Goal: Task Accomplishment & Management: Manage account settings

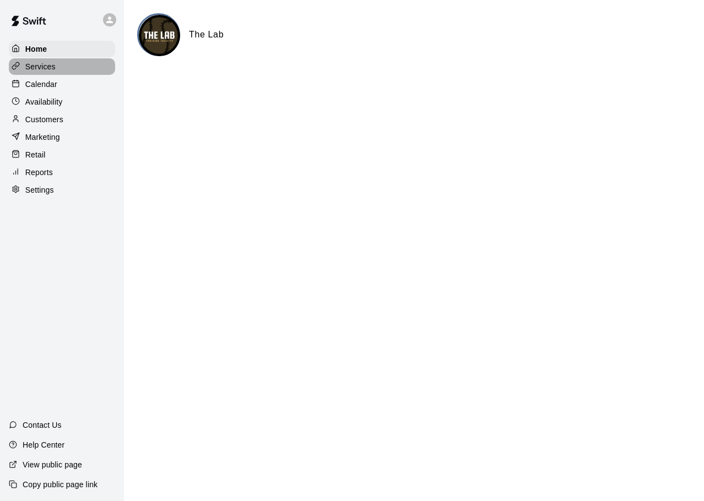
click at [44, 61] on div "Services" at bounding box center [62, 66] width 106 height 17
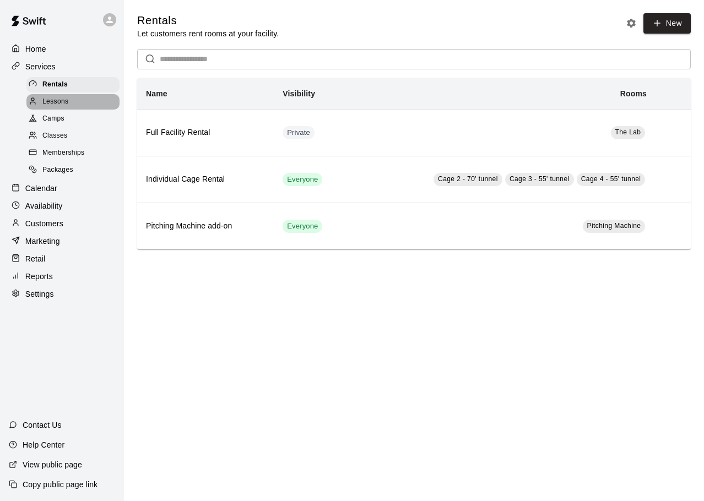
click at [63, 105] on span "Lessons" at bounding box center [55, 101] width 26 height 11
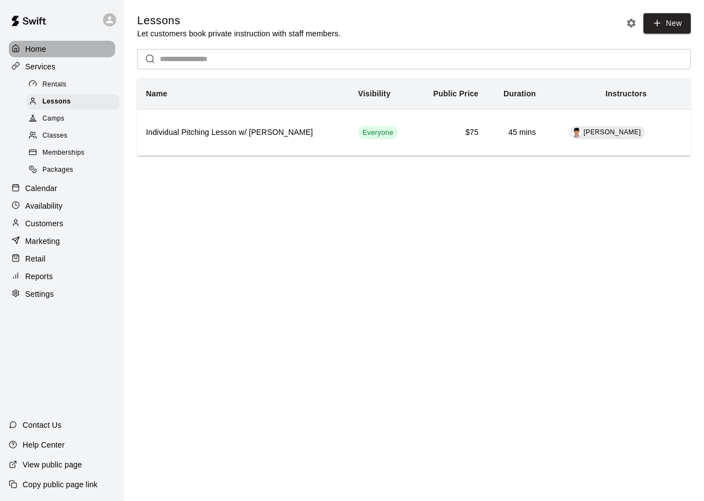
click at [45, 50] on p "Home" at bounding box center [35, 49] width 21 height 11
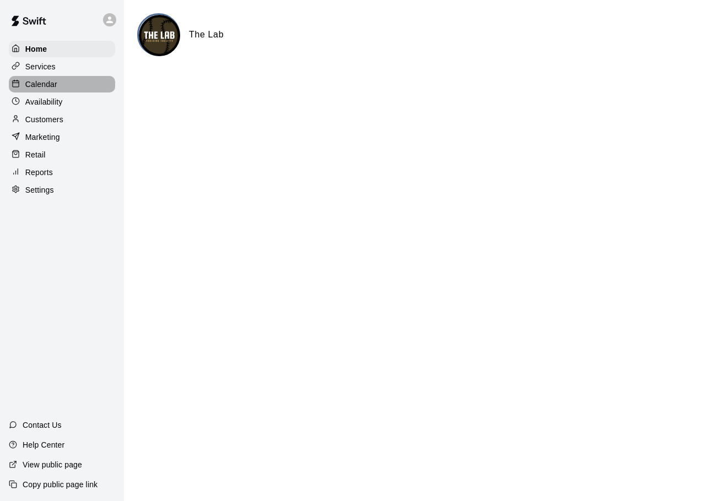
click at [41, 86] on p "Calendar" at bounding box center [41, 84] width 32 height 11
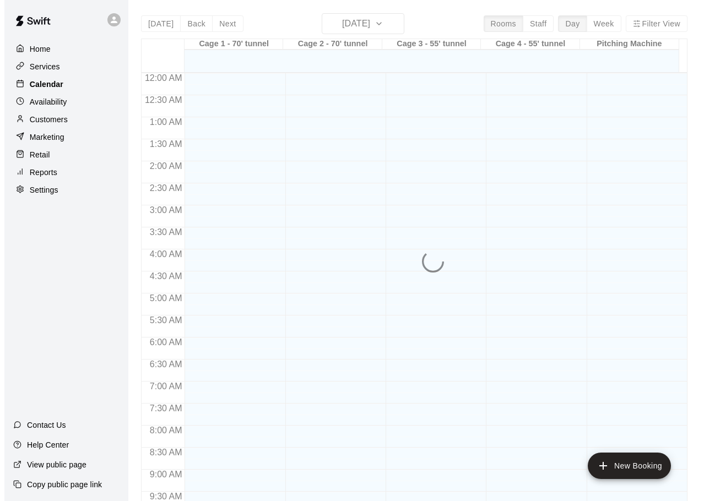
scroll to position [525, 0]
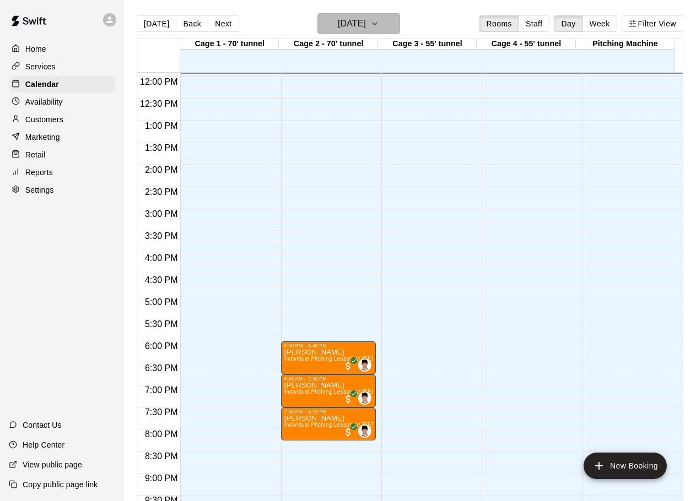
click at [379, 26] on icon "button" at bounding box center [374, 23] width 9 height 13
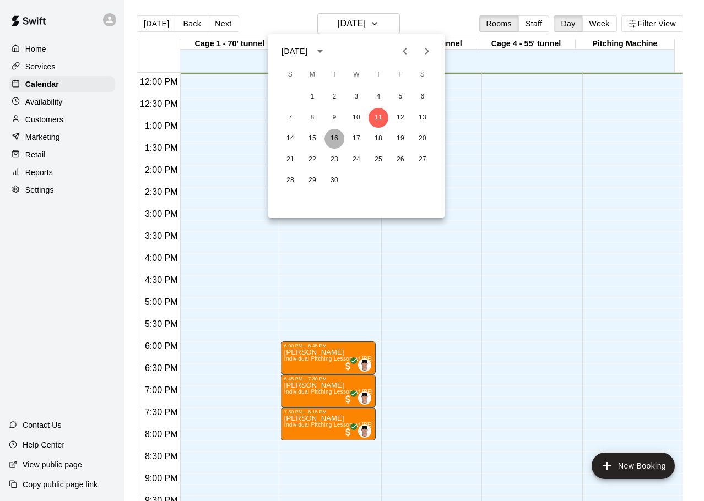
click at [335, 135] on button "16" at bounding box center [334, 139] width 20 height 20
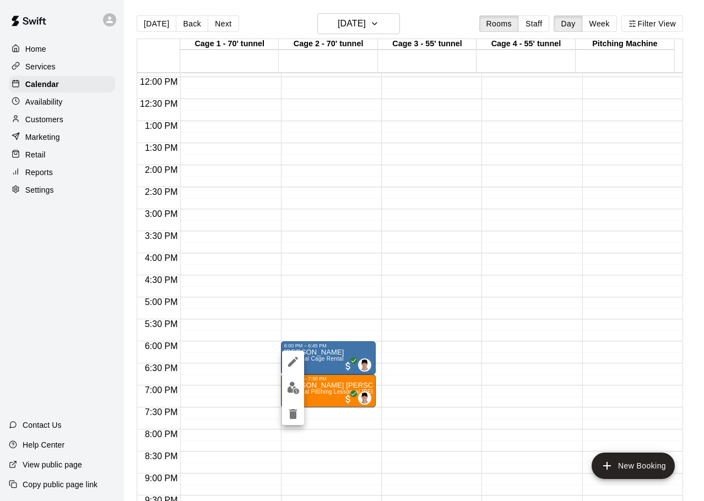
click at [287, 366] on icon "edit" at bounding box center [292, 361] width 13 height 13
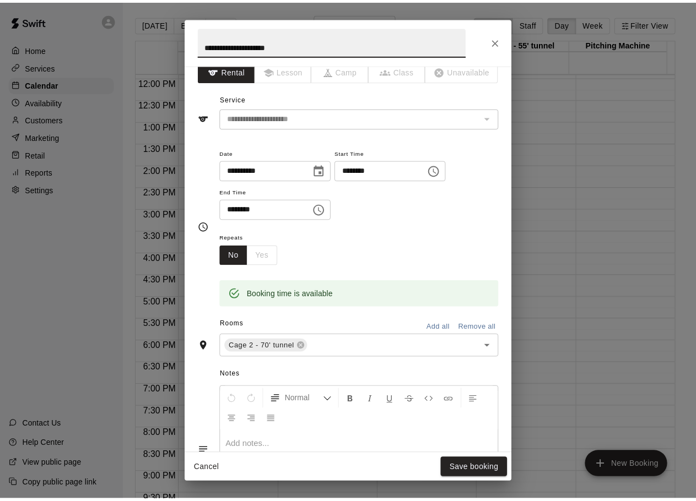
scroll to position [0, 0]
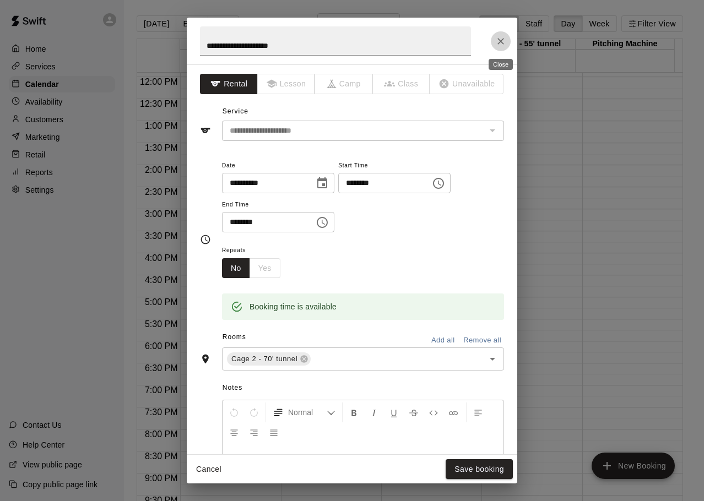
click at [501, 47] on button "Close" at bounding box center [501, 41] width 20 height 20
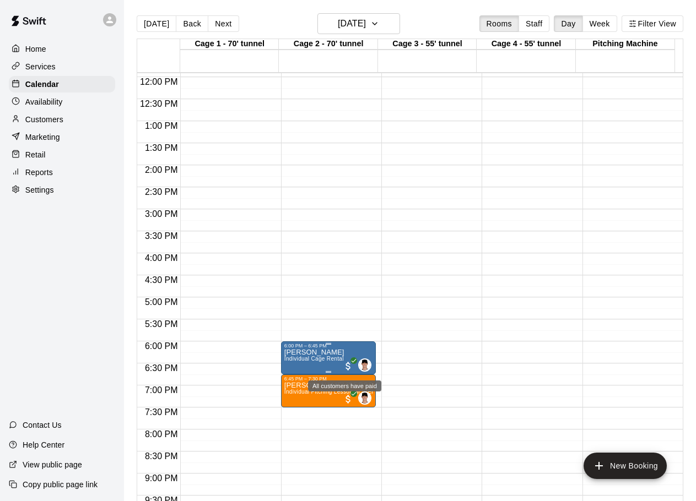
click at [345, 366] on span "All customers have paid" at bounding box center [348, 366] width 11 height 11
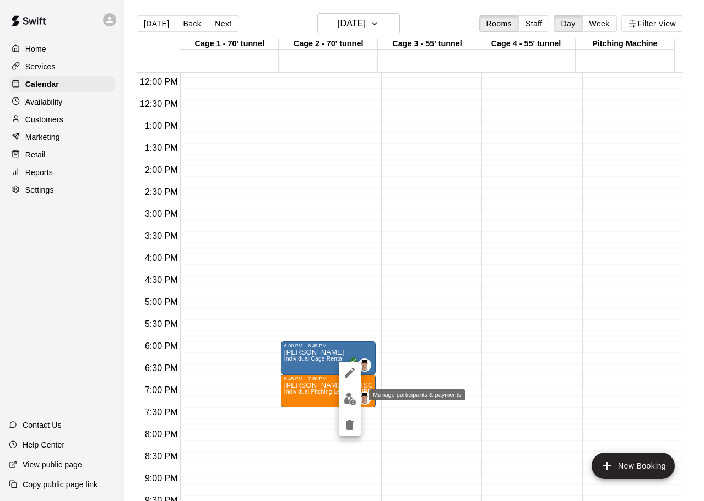
click at [345, 397] on img "edit" at bounding box center [350, 399] width 13 height 13
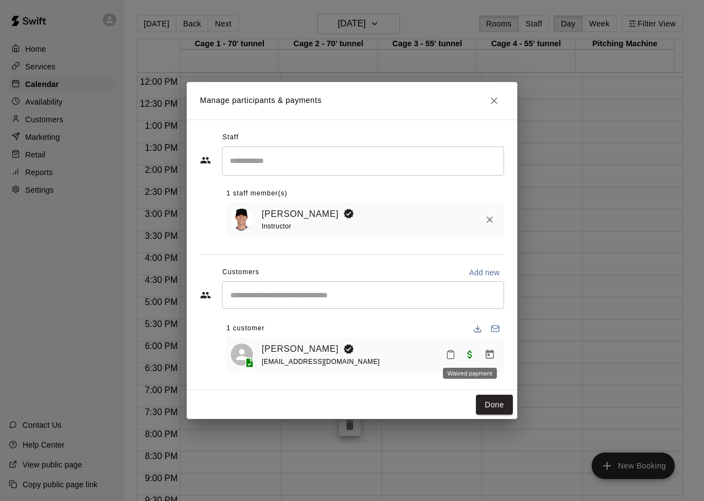
click at [469, 358] on span "Waived payment" at bounding box center [470, 354] width 20 height 9
click at [491, 95] on icon "Close" at bounding box center [494, 100] width 11 height 11
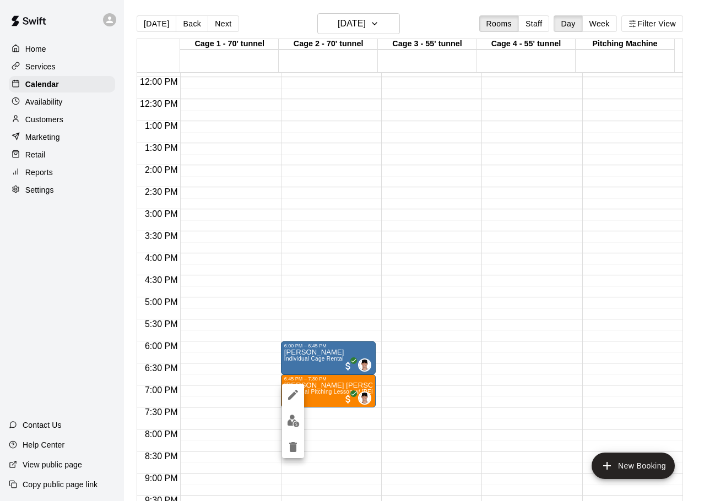
click at [313, 400] on div at bounding box center [352, 250] width 704 height 501
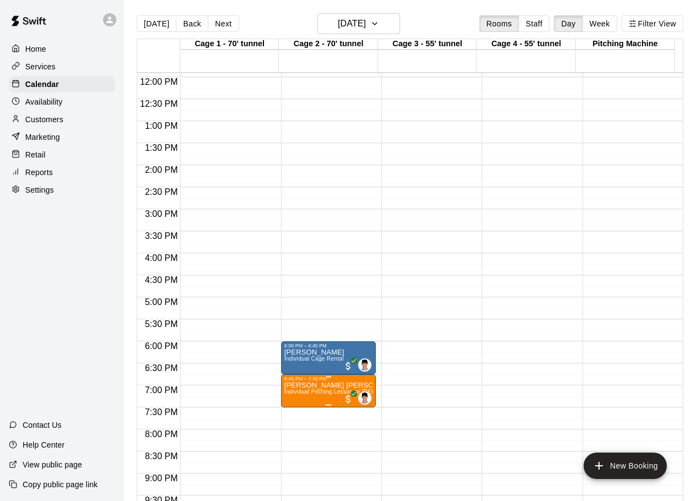
click at [345, 400] on span "All customers have paid" at bounding box center [348, 399] width 11 height 11
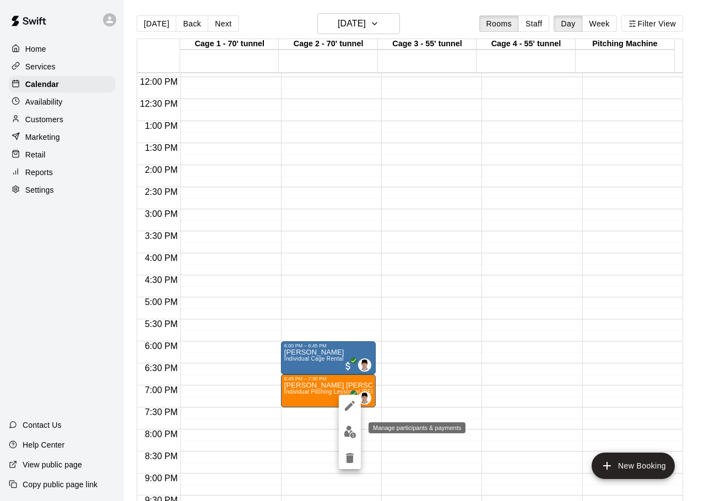
click at [346, 432] on img "edit" at bounding box center [350, 432] width 13 height 13
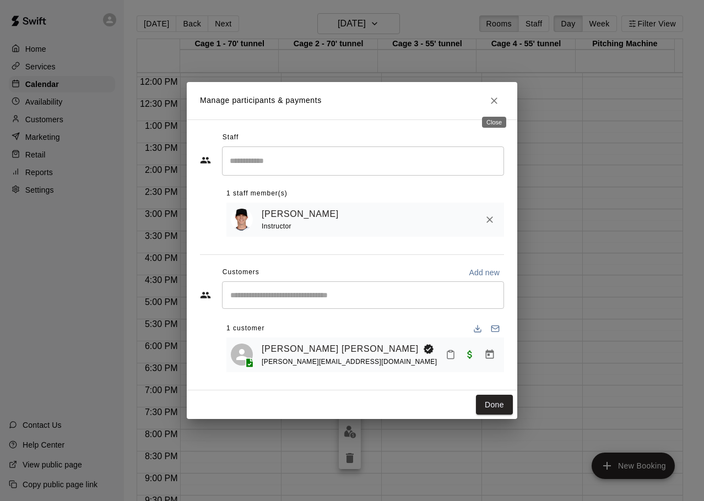
click at [488, 102] on button "Close" at bounding box center [494, 101] width 20 height 20
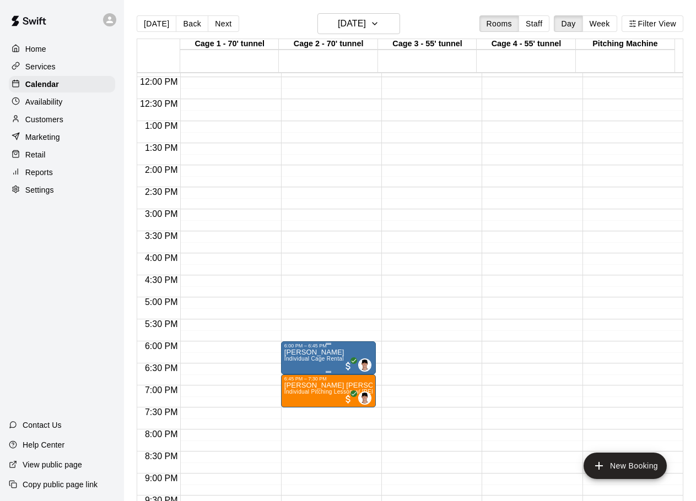
click at [321, 352] on p "[PERSON_NAME]" at bounding box center [314, 352] width 60 height 0
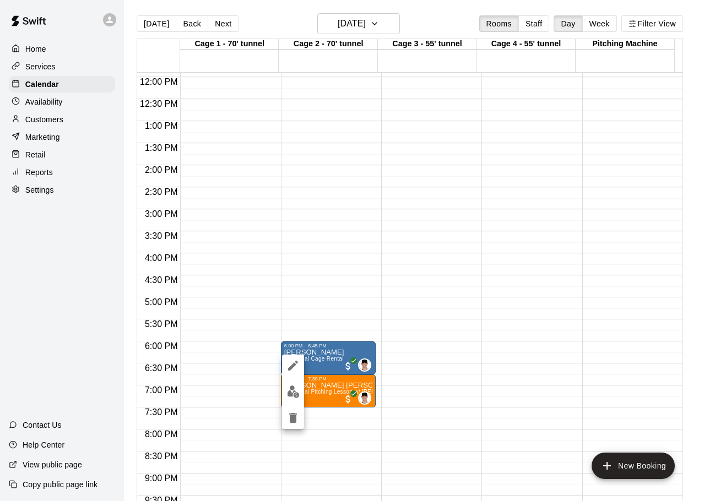
click at [317, 365] on div at bounding box center [352, 250] width 704 height 501
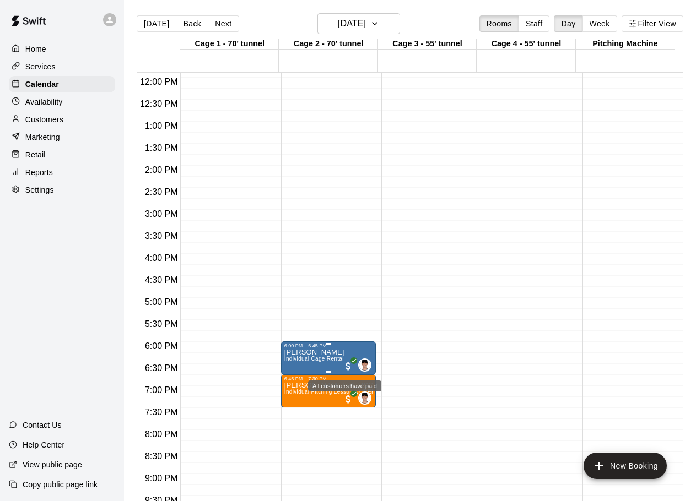
click at [343, 365] on span "All customers have paid" at bounding box center [348, 366] width 11 height 11
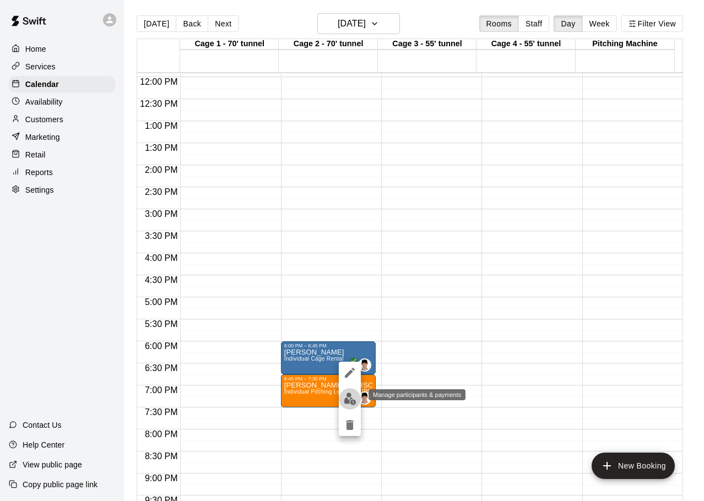
click at [349, 397] on img "edit" at bounding box center [350, 399] width 13 height 13
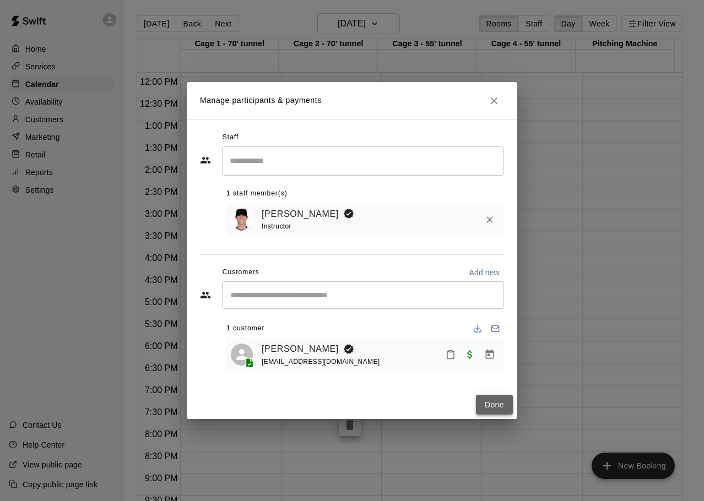
click at [486, 406] on button "Done" at bounding box center [494, 405] width 37 height 20
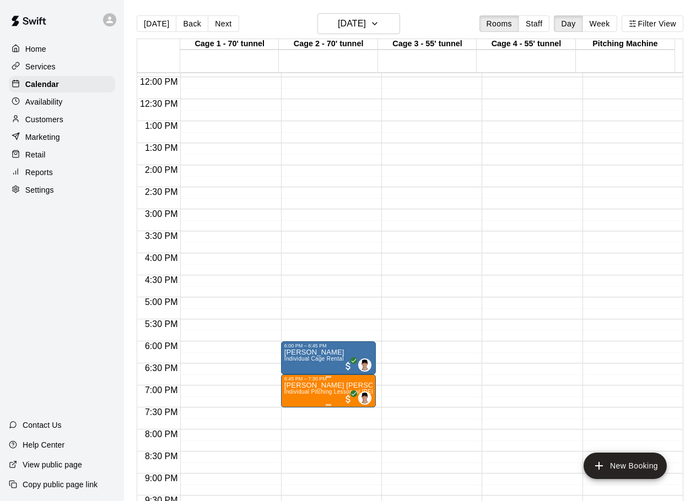
click at [313, 395] on span "Individual Pitching Lesson w/ [PERSON_NAME]" at bounding box center [347, 392] width 126 height 6
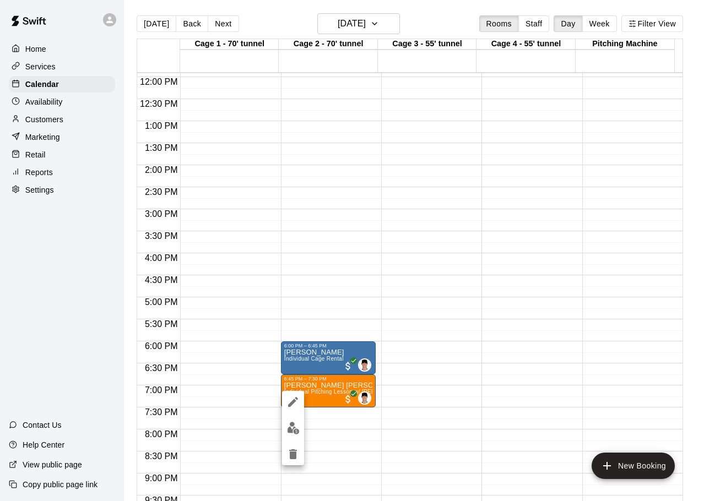
click at [339, 398] on div at bounding box center [352, 250] width 704 height 501
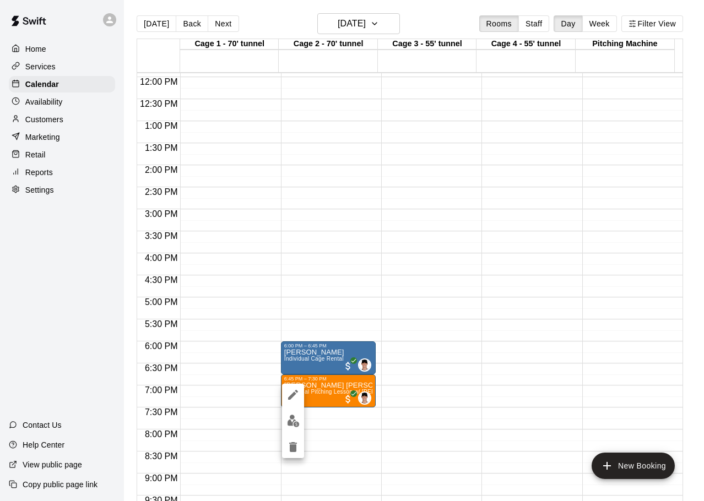
click at [339, 384] on div at bounding box center [352, 250] width 704 height 501
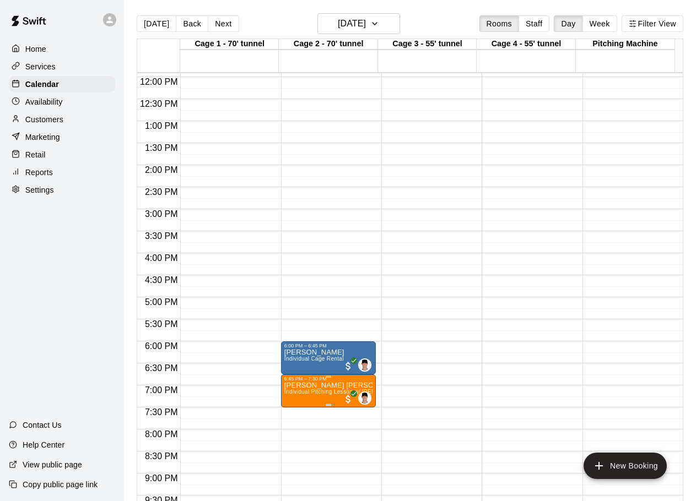
click at [311, 386] on p "[PERSON_NAME] [PERSON_NAME]" at bounding box center [328, 386] width 88 height 0
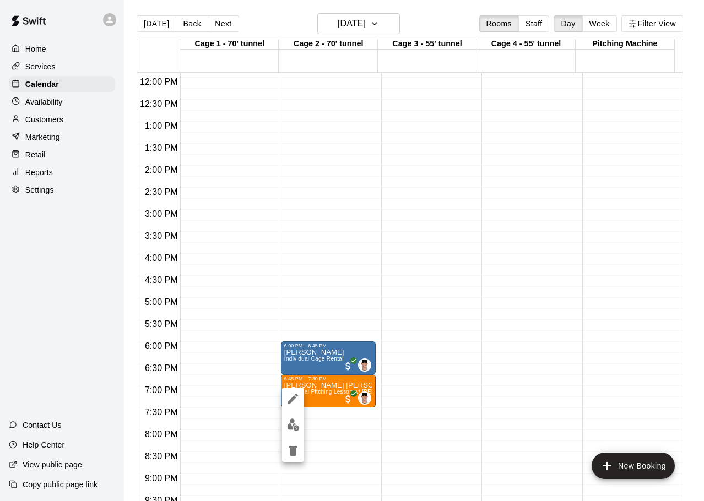
click at [291, 426] on img "edit" at bounding box center [293, 425] width 13 height 13
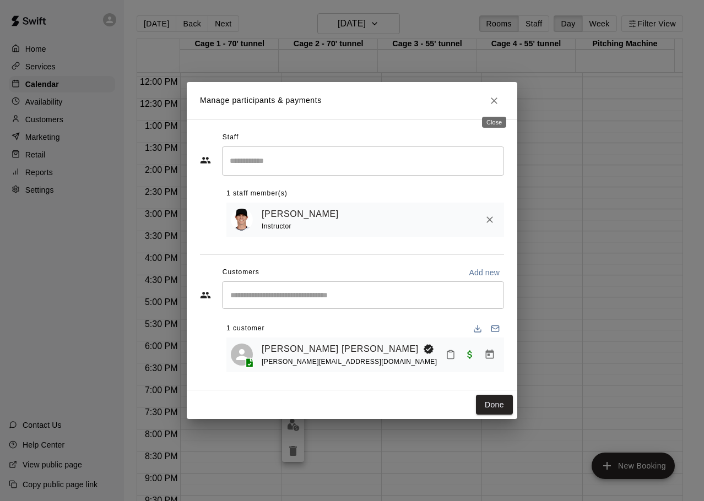
click at [493, 99] on icon "Close" at bounding box center [494, 100] width 7 height 7
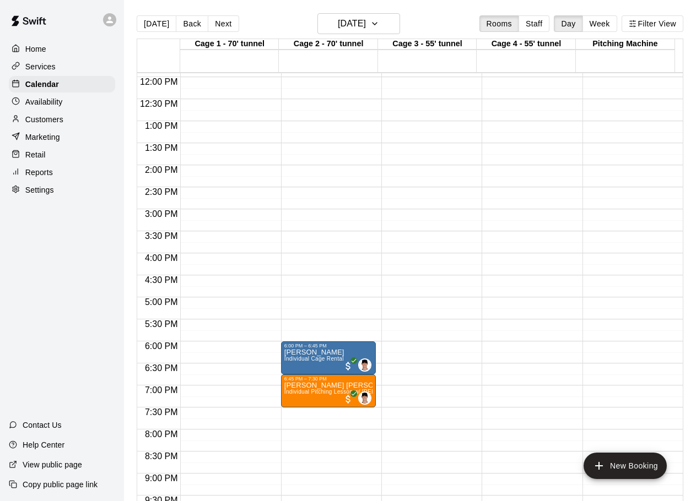
click at [485, 35] on div "[DATE] Back [DATE][DATE] Rooms Staff Day Week Filter View" at bounding box center [410, 25] width 546 height 25
